Goal: Register for event/course

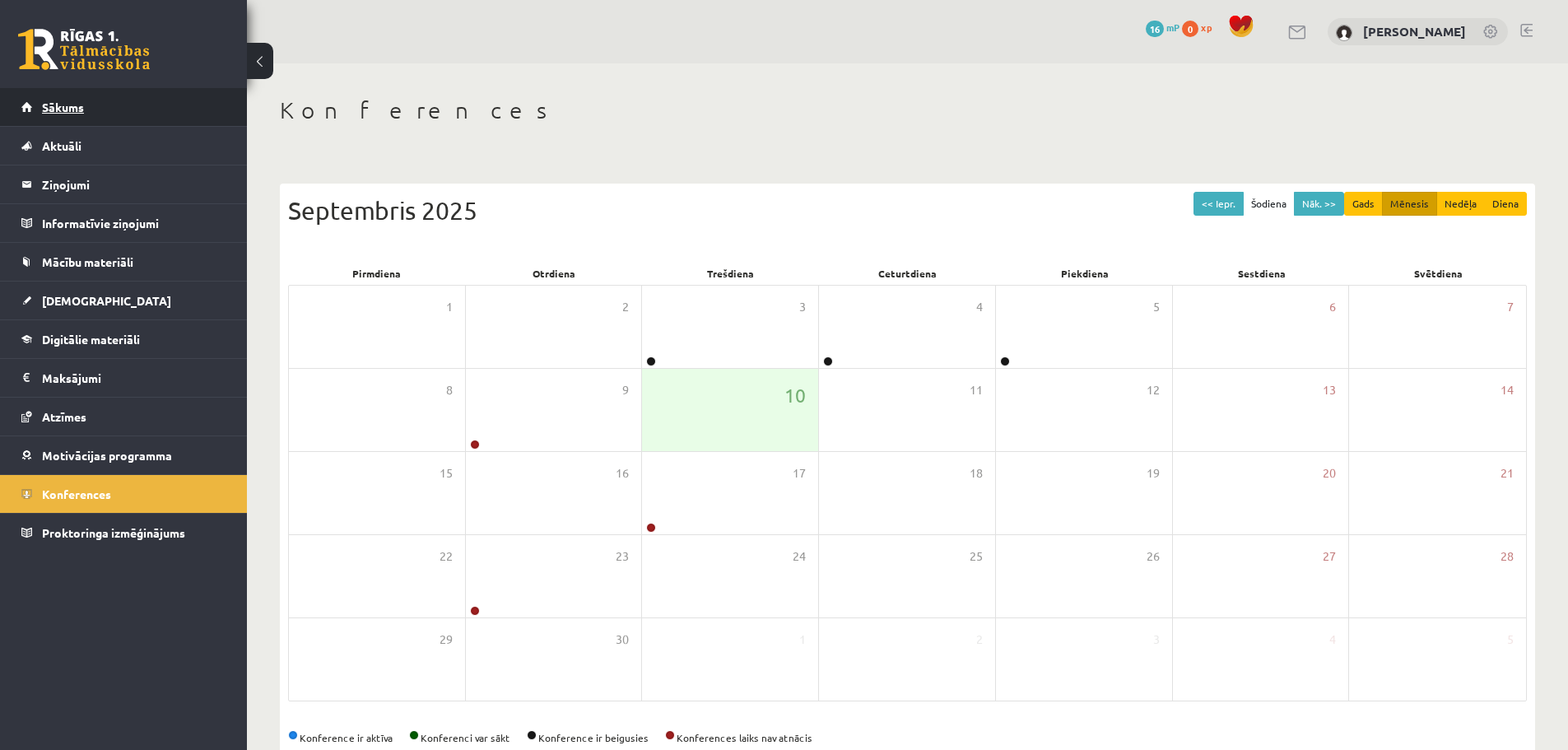
click at [73, 102] on span "Sākums" at bounding box center [64, 107] width 42 height 14
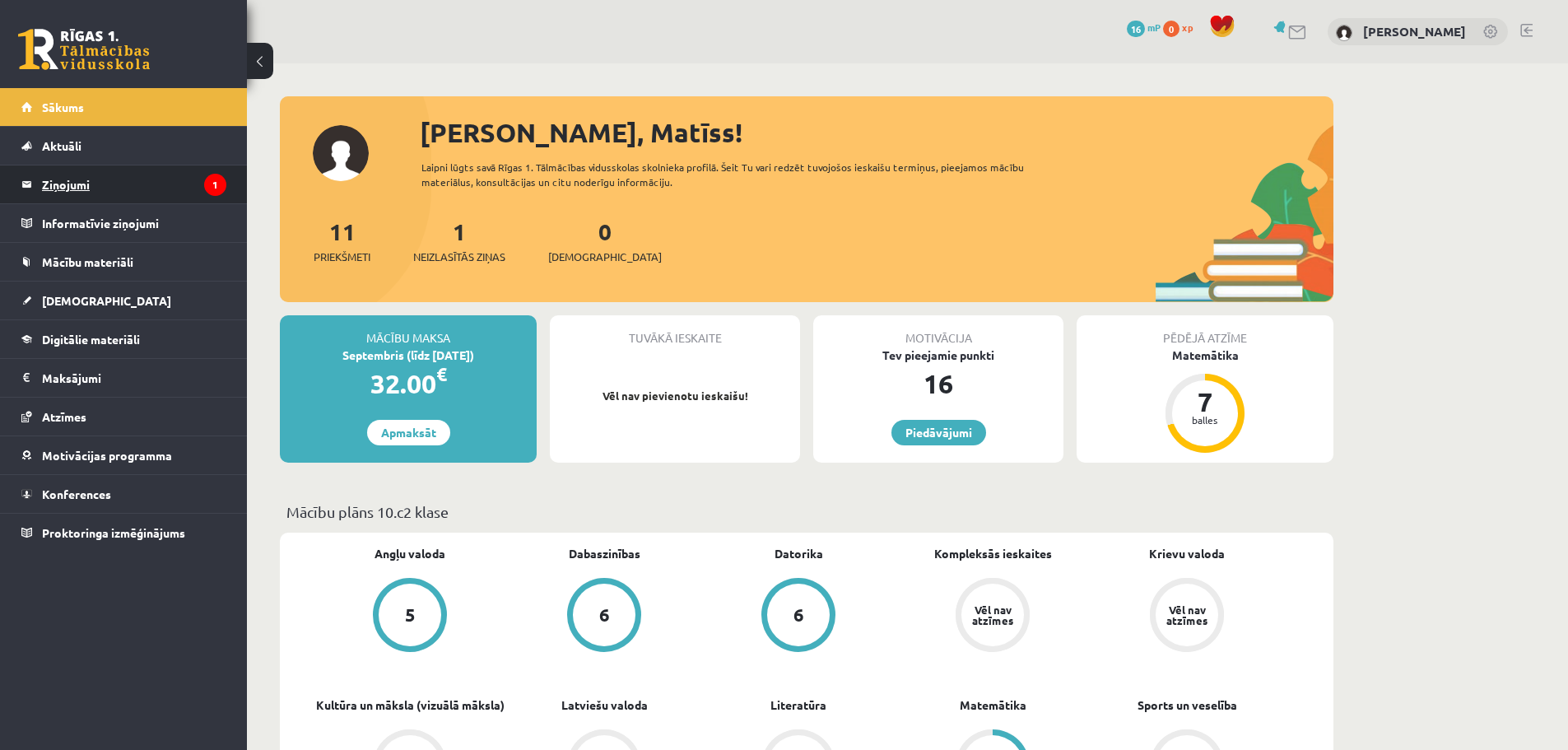
click at [83, 175] on legend "Ziņojumi 1" at bounding box center [135, 184] width 185 height 38
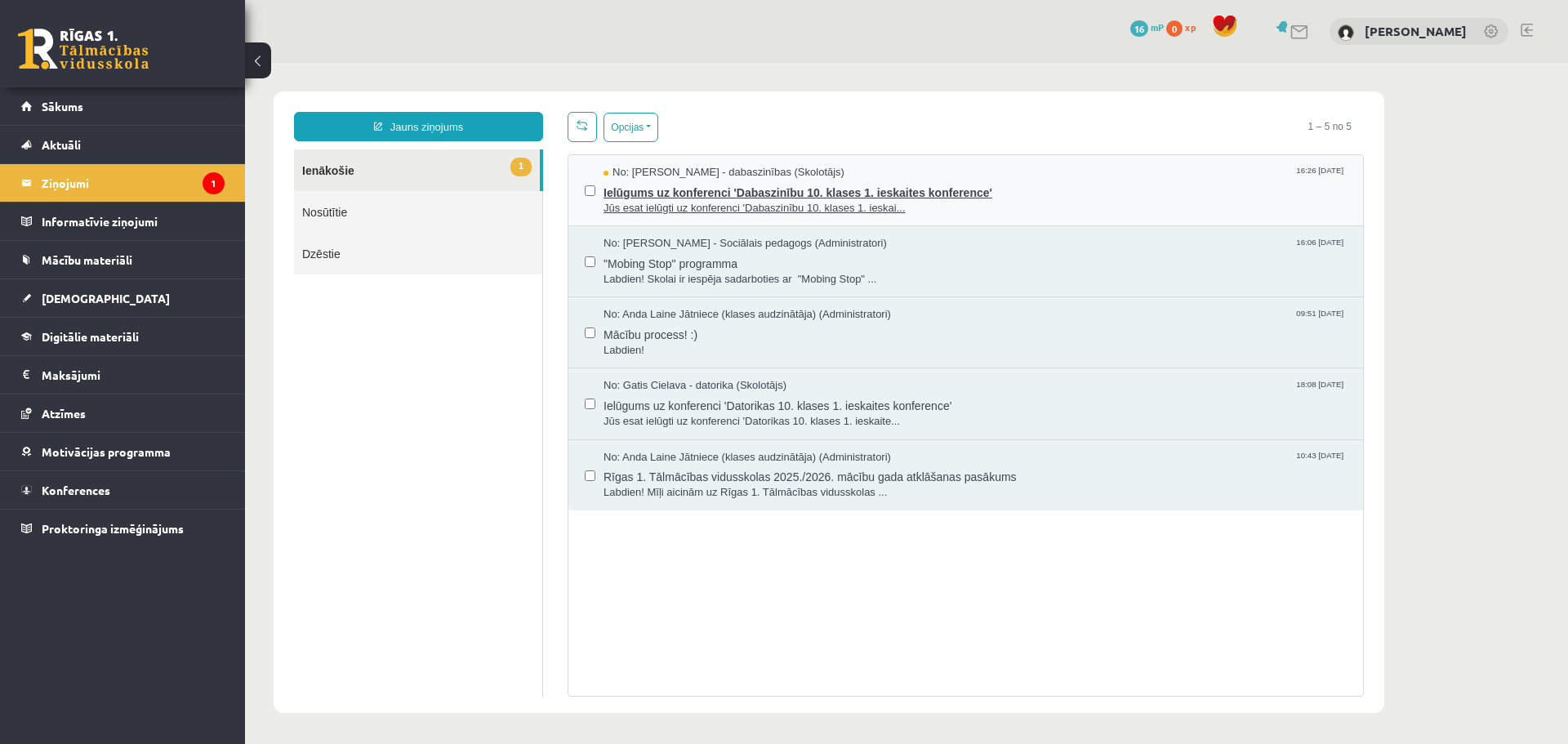
click at [703, 190] on span "Ielūgums uz konferenci 'Dabaszinību 10. klases 1. ieskaites konference'" at bounding box center [975, 191] width 743 height 20
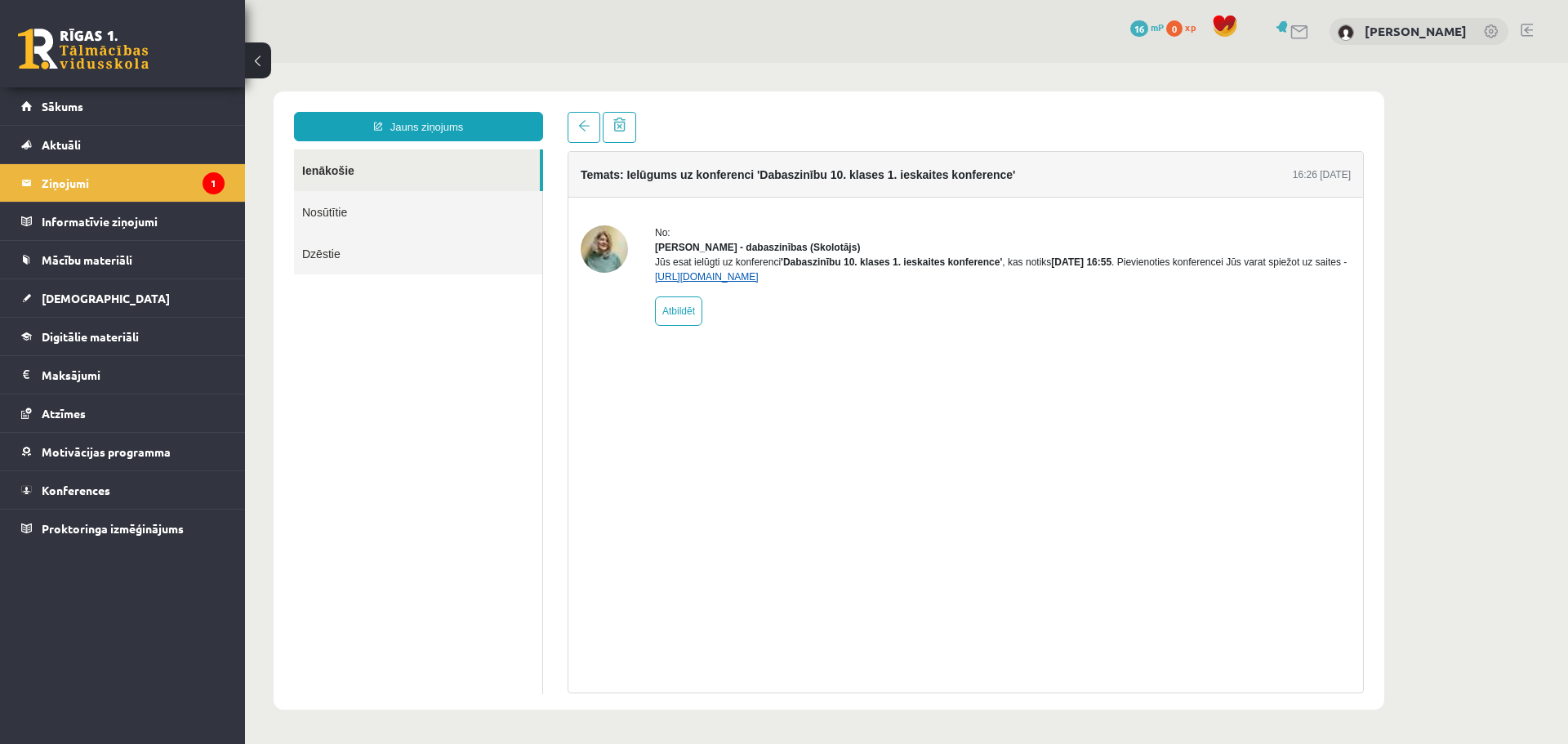
click at [679, 282] on link "[URL][DOMAIN_NAME]" at bounding box center [706, 277] width 103 height 12
click at [124, 229] on legend "Informatīvie ziņojumi 0" at bounding box center [134, 221] width 183 height 38
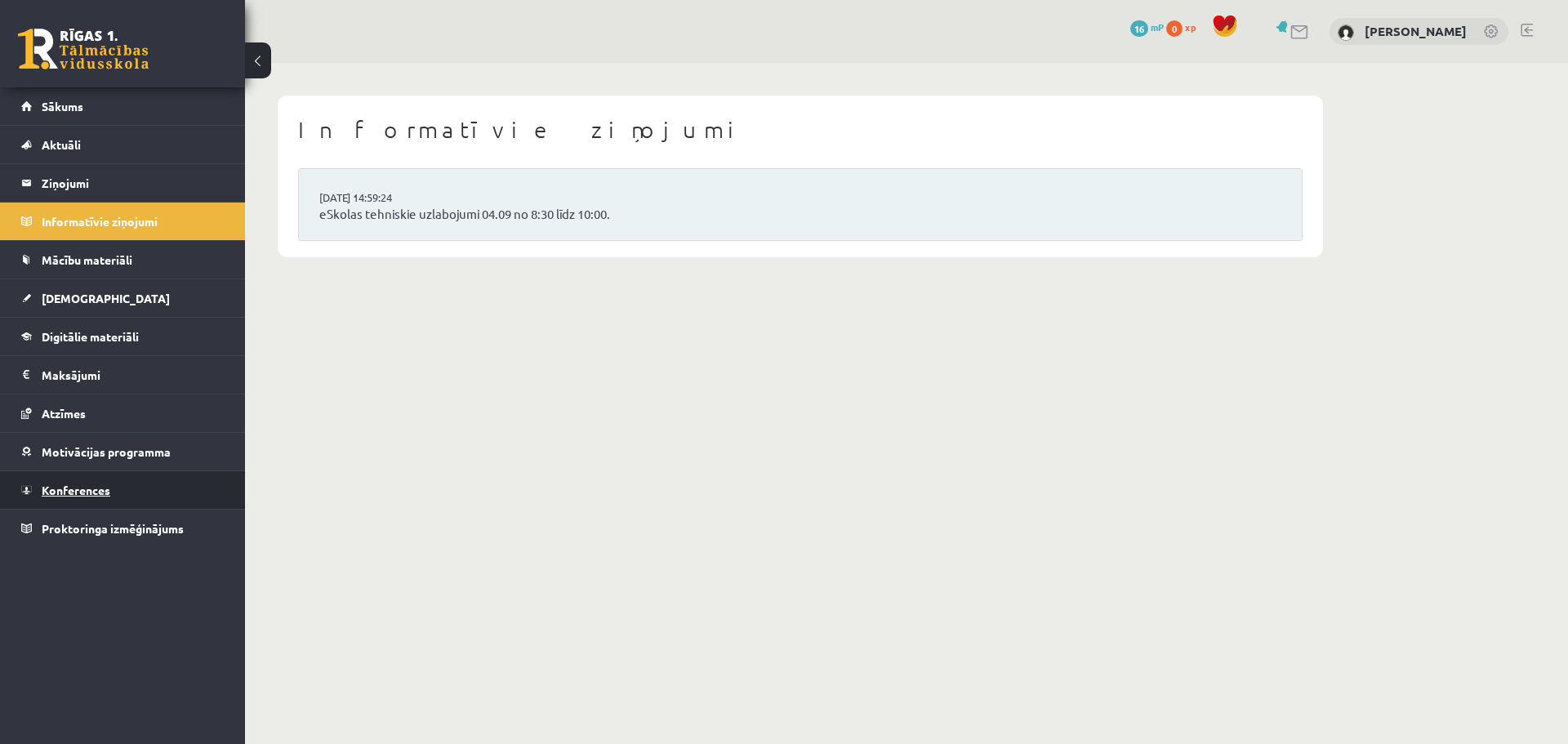
click at [78, 482] on link "Konferences" at bounding box center [123, 490] width 203 height 38
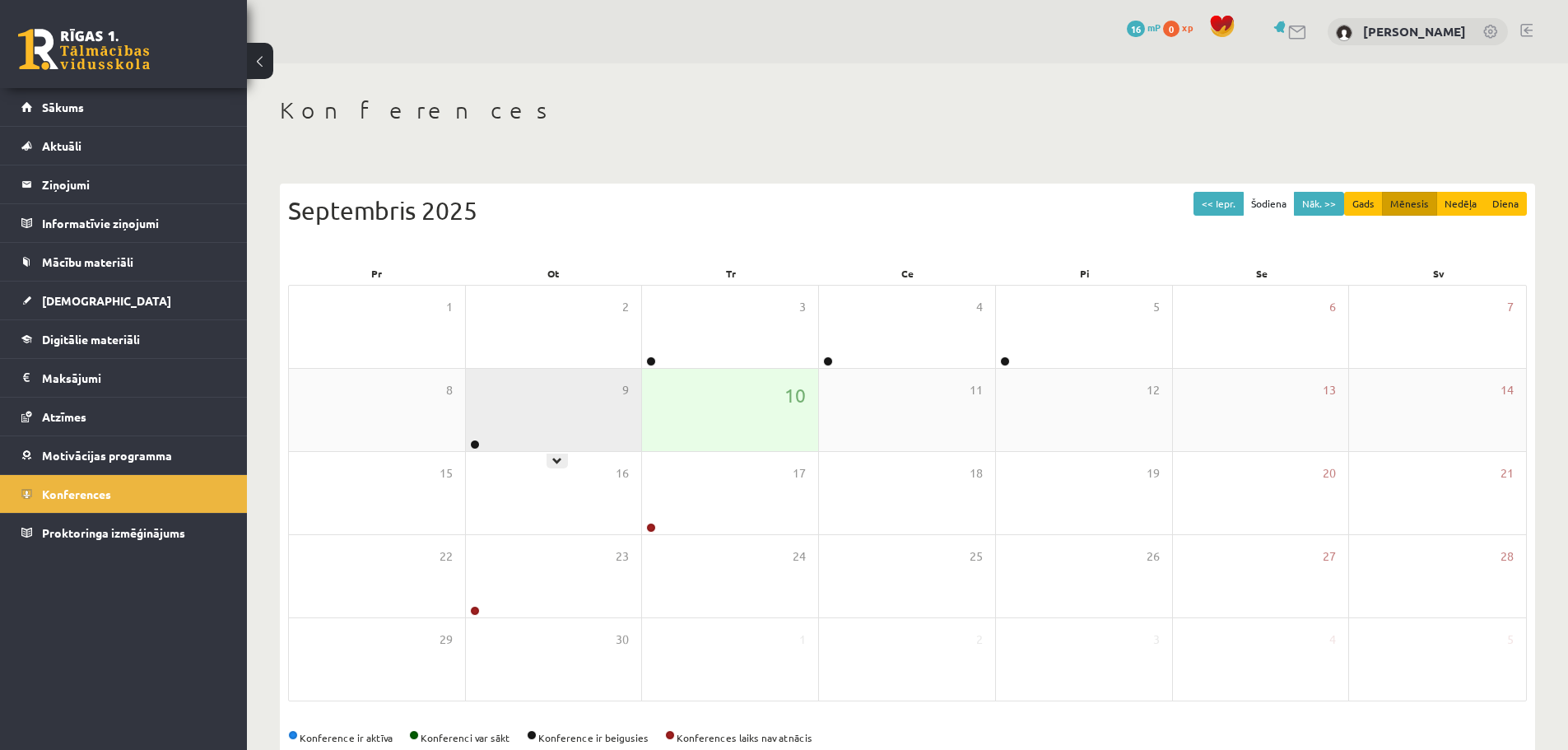
click at [501, 405] on div "9" at bounding box center [554, 409] width 176 height 82
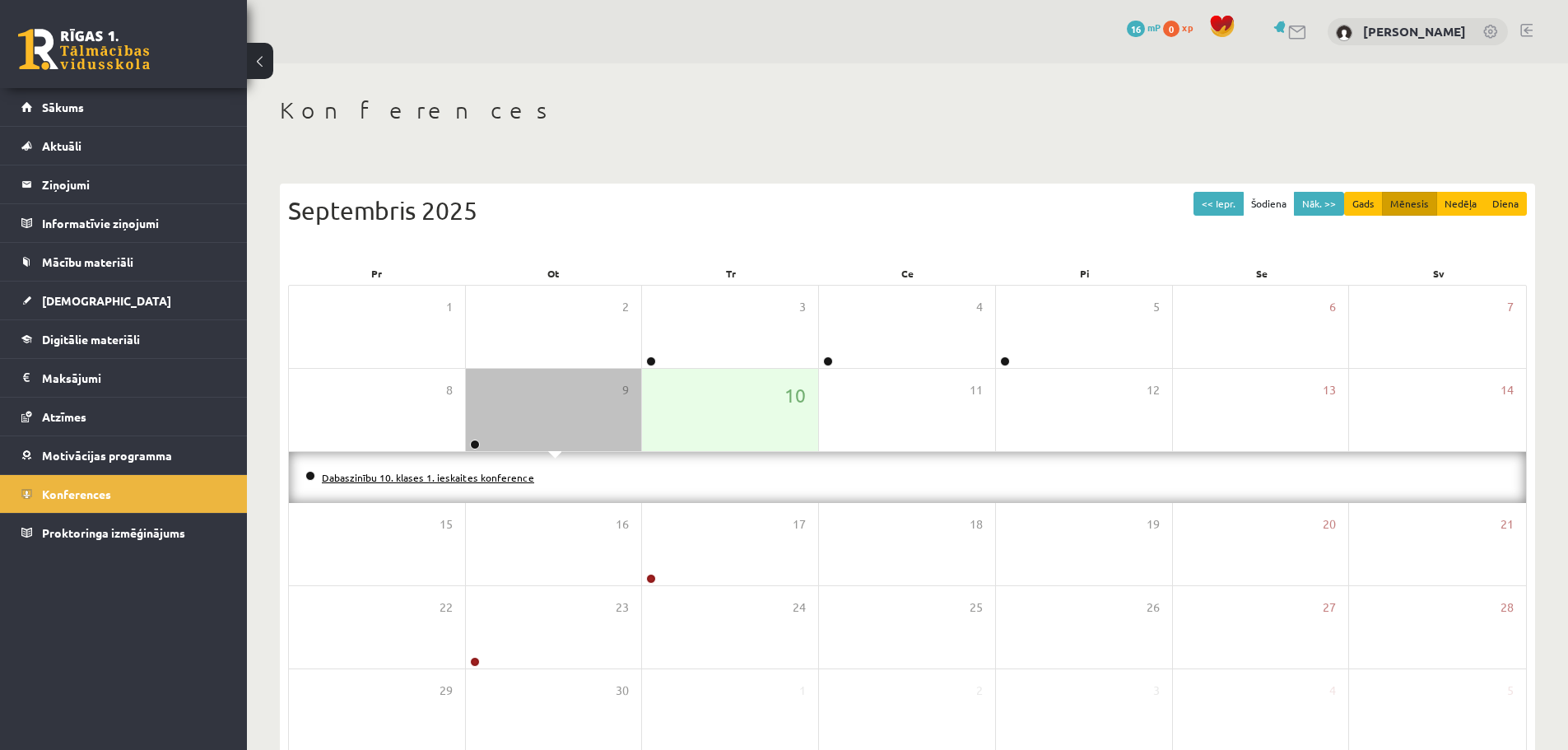
click at [496, 481] on link "Dabaszinību 10. klases 1. ieskaites konference" at bounding box center [428, 478] width 213 height 14
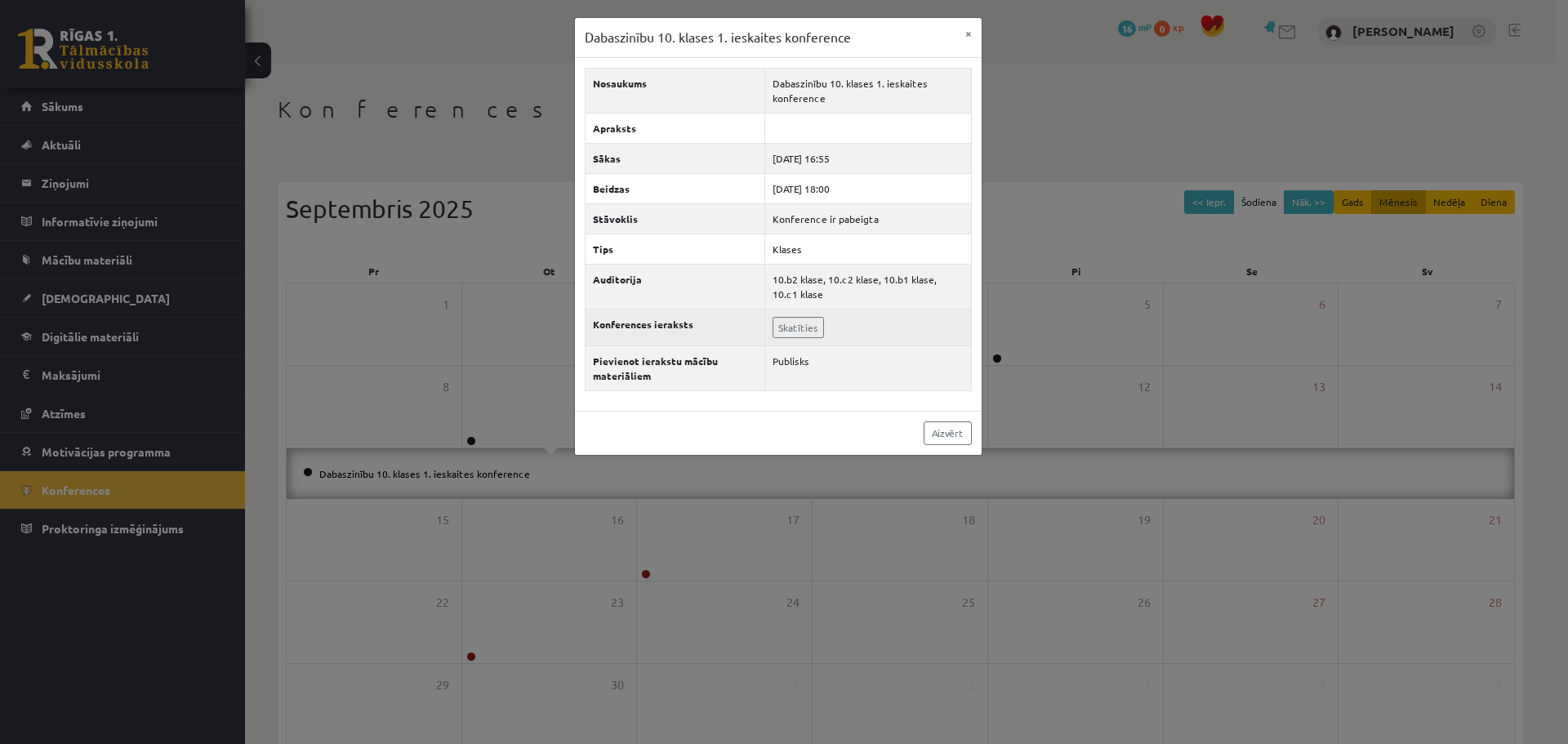
click at [795, 315] on td "Skatīties" at bounding box center [868, 327] width 206 height 37
click at [797, 331] on link "Skatīties" at bounding box center [798, 327] width 51 height 21
